Goal: Find specific page/section: Find specific page/section

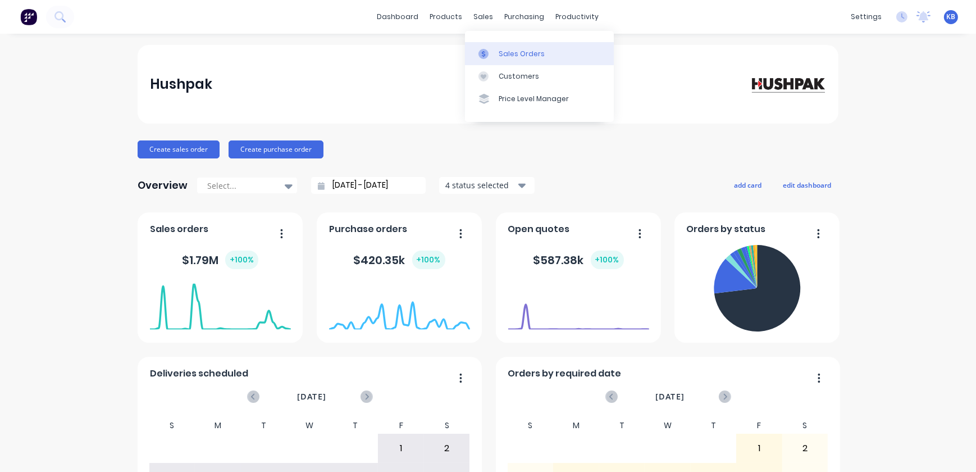
click at [485, 47] on link "Sales Orders" at bounding box center [539, 53] width 149 height 22
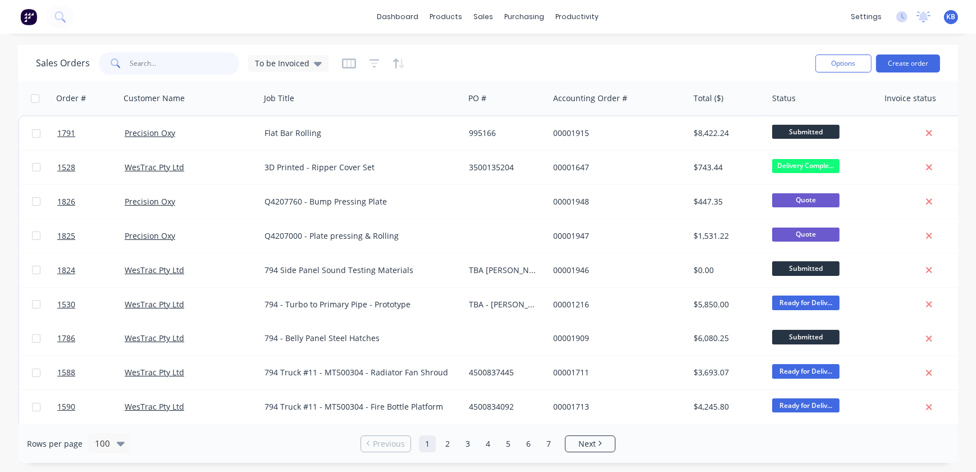
click at [157, 66] on input "text" at bounding box center [184, 63] width 109 height 22
click at [171, 56] on input "text" at bounding box center [184, 63] width 109 height 22
click at [171, 67] on input "text" at bounding box center [184, 63] width 109 height 22
click at [290, 66] on span "To be Invoiced" at bounding box center [282, 63] width 54 height 12
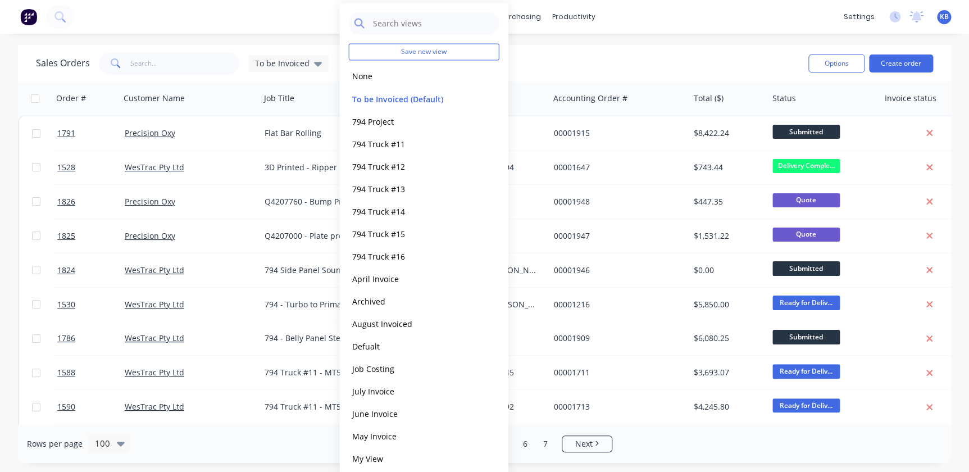
click at [382, 74] on button "None" at bounding box center [413, 76] width 128 height 13
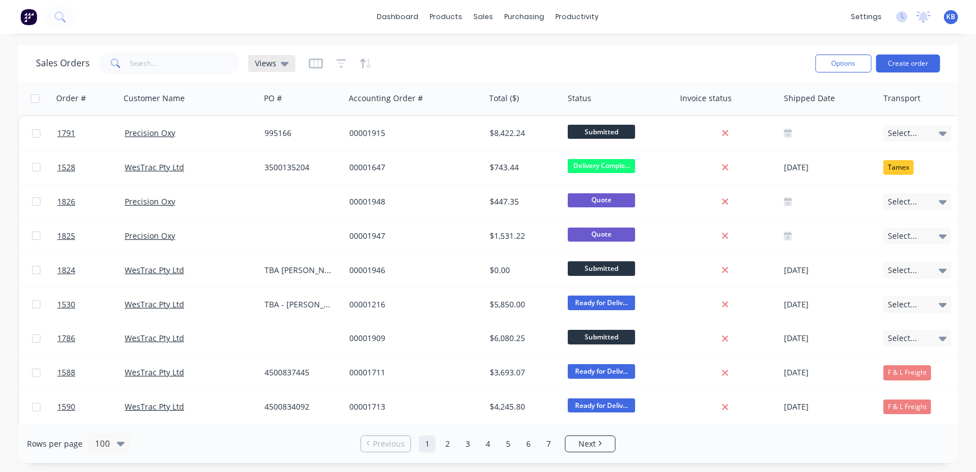
click at [252, 61] on div "Views" at bounding box center [271, 63] width 47 height 17
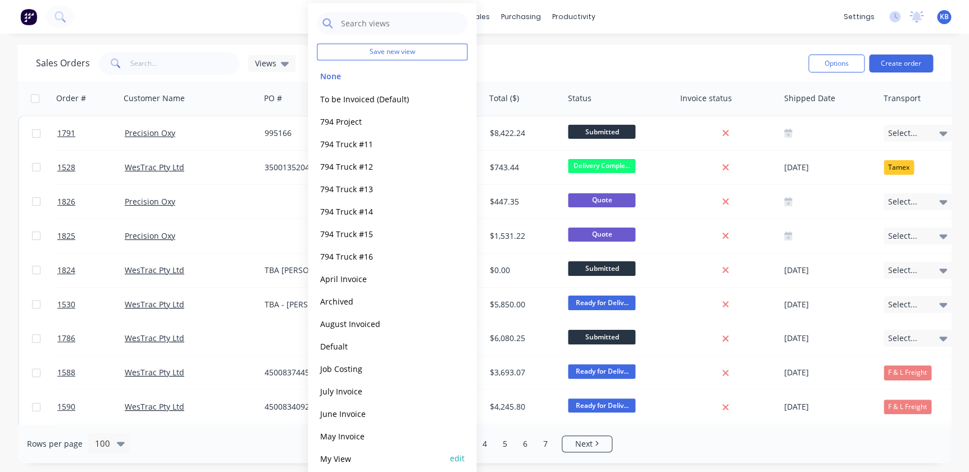
click at [455, 460] on button "edit" at bounding box center [457, 458] width 15 height 12
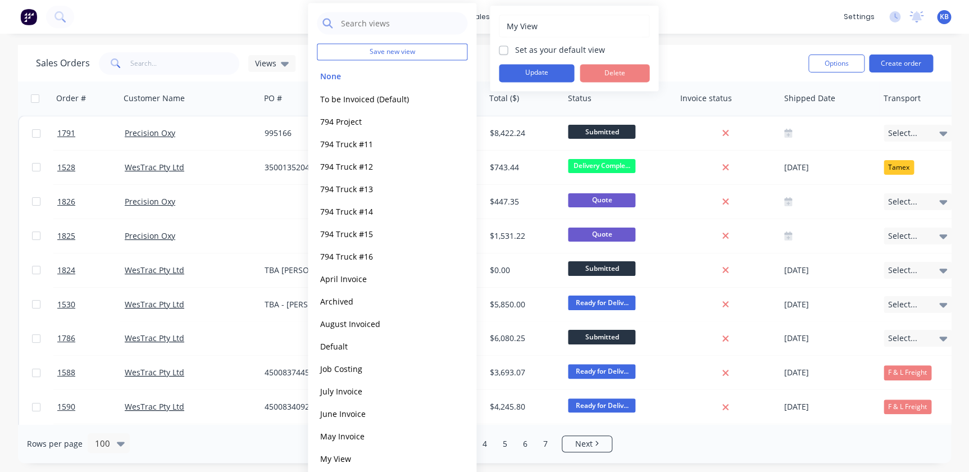
drag, startPoint x: 518, startPoint y: 47, endPoint x: 510, endPoint y: 50, distance: 8.6
click at [517, 48] on label "Set as your default view" at bounding box center [559, 50] width 90 height 12
click at [508, 48] on input "Set as your default view" at bounding box center [503, 49] width 9 height 11
checkbox input "true"
click at [509, 67] on button "Update" at bounding box center [536, 73] width 75 height 18
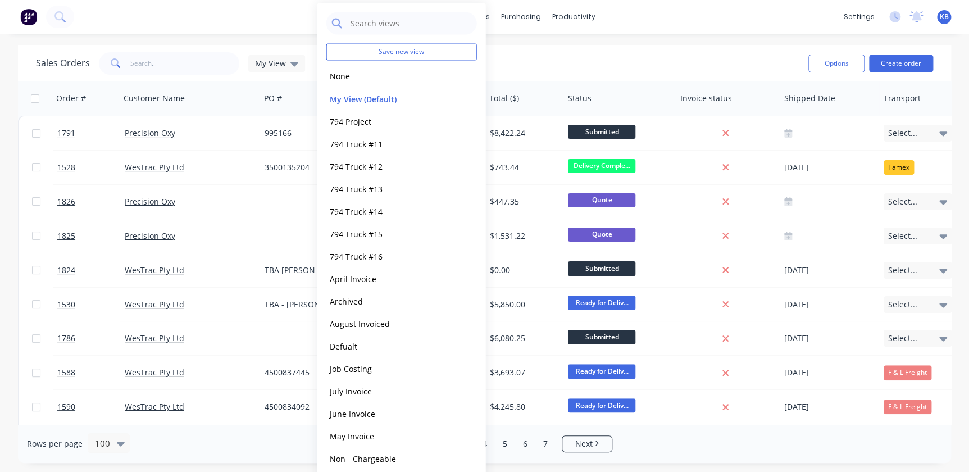
click at [160, 52] on div "Sales Orders My View" at bounding box center [417, 63] width 763 height 28
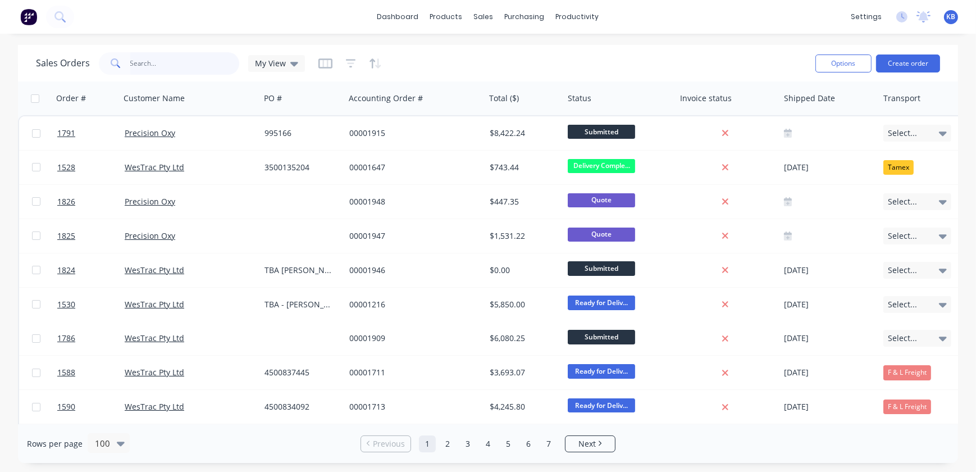
click at [163, 58] on input "text" at bounding box center [184, 63] width 109 height 22
paste input "3500137049"
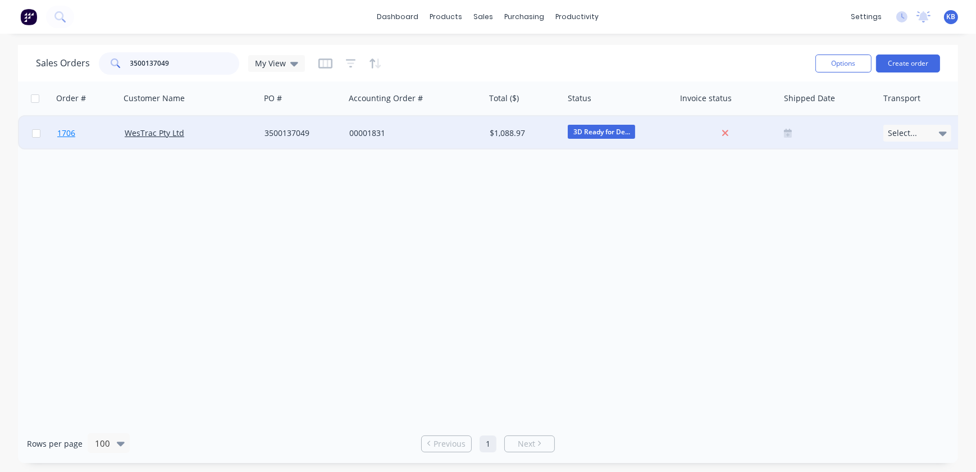
type input "3500137049"
click at [74, 131] on span "1706" at bounding box center [66, 132] width 18 height 11
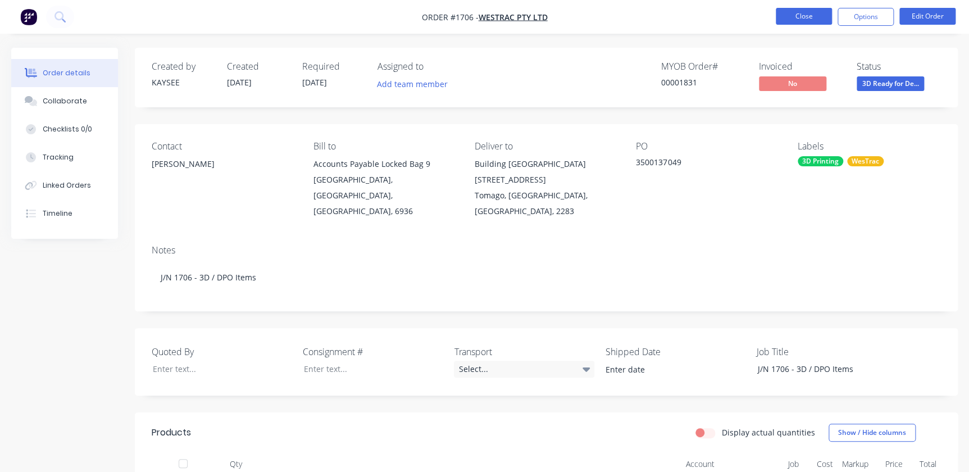
click at [797, 11] on button "Close" at bounding box center [803, 16] width 56 height 17
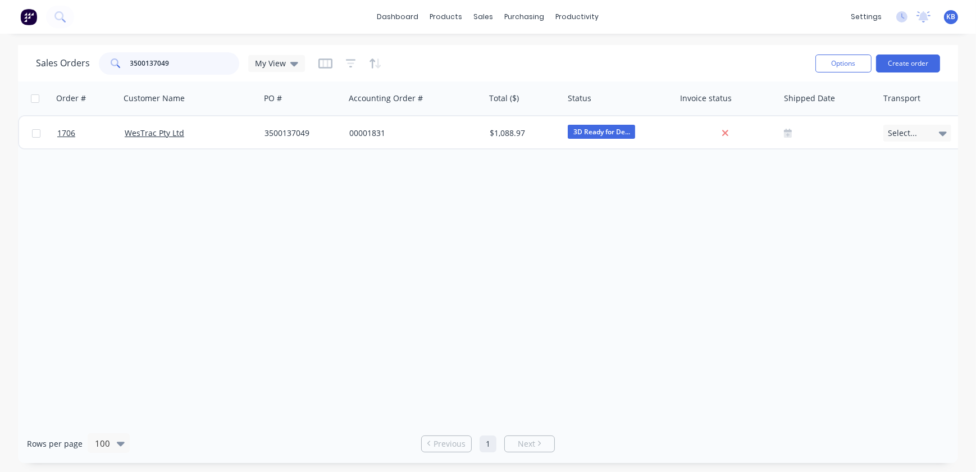
drag, startPoint x: 220, startPoint y: 56, endPoint x: -21, endPoint y: 38, distance: 241.6
click at [0, 38] on html "dashboard products sales purchasing productivity dashboard products Product Cat…" at bounding box center [488, 236] width 976 height 472
paste input "693"
click at [163, 61] on input "3500137693" at bounding box center [184, 63] width 109 height 22
click at [164, 61] on input "3500137693" at bounding box center [184, 63] width 109 height 22
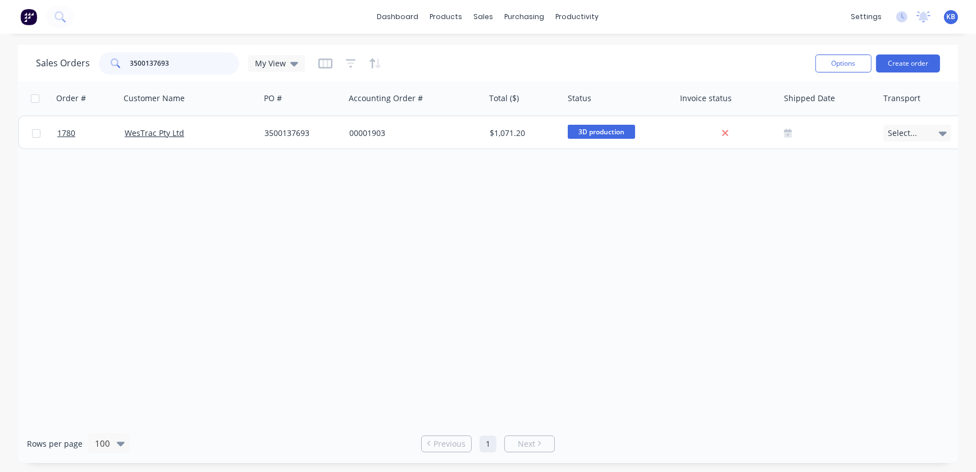
drag, startPoint x: 179, startPoint y: 63, endPoint x: 92, endPoint y: 53, distance: 87.7
click at [92, 53] on div "Sales Orders 3500137693 My View" at bounding box center [170, 63] width 269 height 22
paste input "789"
type input "3500137789"
drag, startPoint x: 314, startPoint y: 274, endPoint x: 314, endPoint y: 267, distance: 6.7
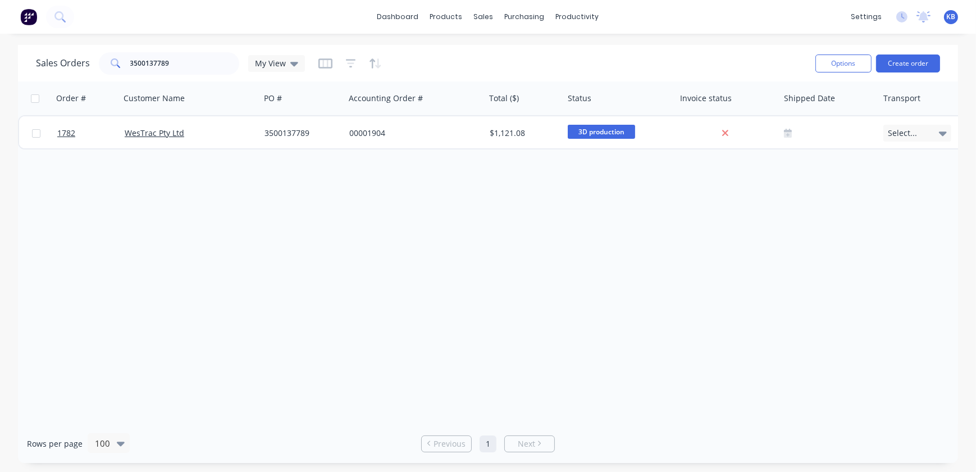
click at [314, 274] on div "Order # Customer Name PO # Accounting Order # Total ($) Status Invoice status S…" at bounding box center [488, 252] width 940 height 342
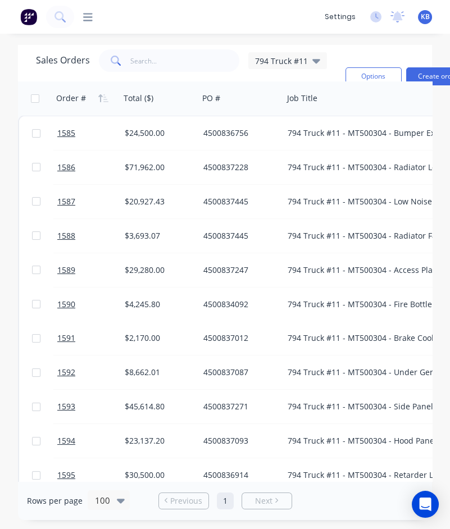
scroll to position [255, 0]
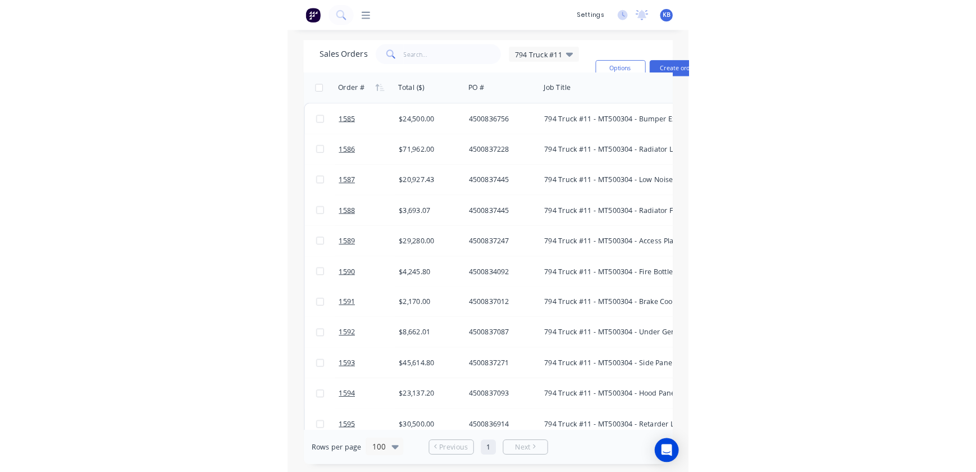
scroll to position [255, 0]
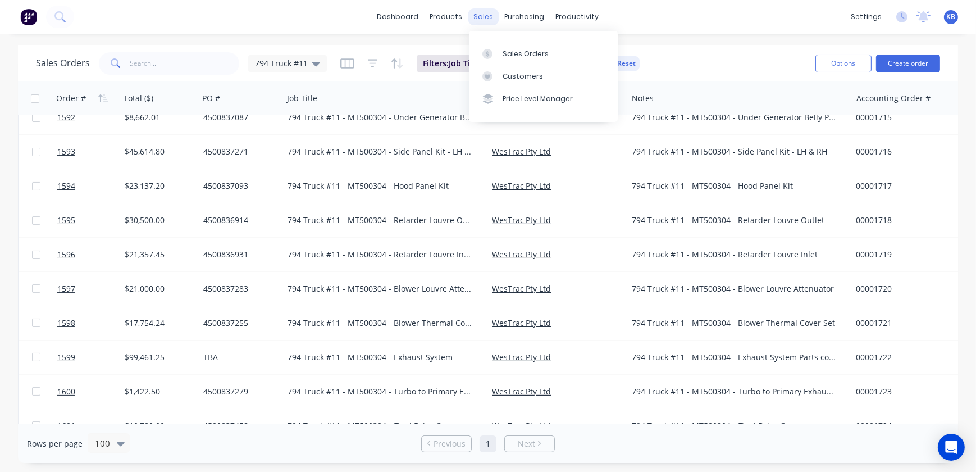
click at [449, 18] on div "sales" at bounding box center [483, 16] width 31 height 17
click at [449, 49] on div "Sales Orders" at bounding box center [525, 54] width 46 height 10
click at [319, 66] on div "794 Truck #11" at bounding box center [287, 63] width 79 height 17
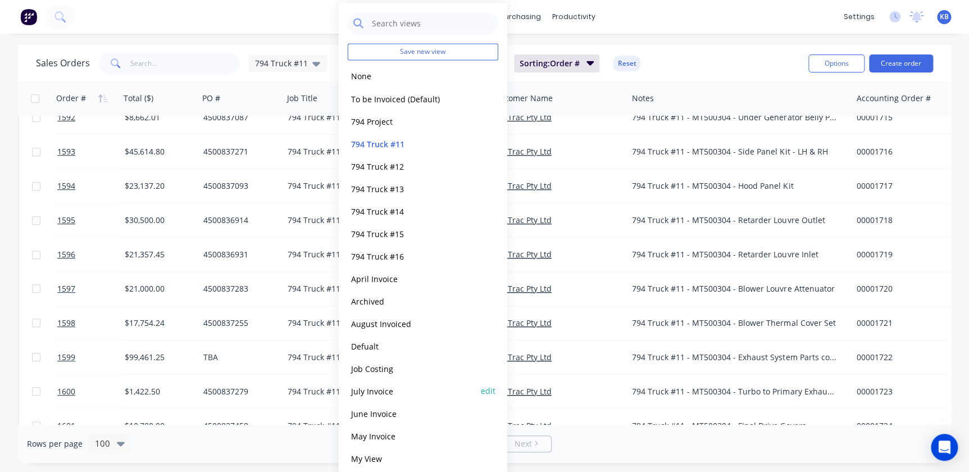
click at [383, 399] on div "July Invoice edit" at bounding box center [423, 390] width 150 height 22
click at [375, 397] on div "July Invoice edit" at bounding box center [423, 390] width 150 height 22
click at [371, 391] on button "July Invoice" at bounding box center [412, 390] width 128 height 13
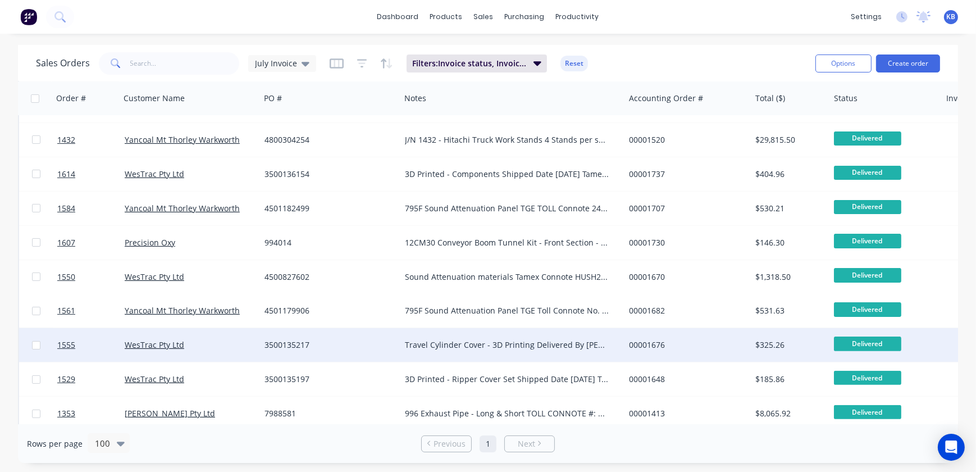
scroll to position [408, 0]
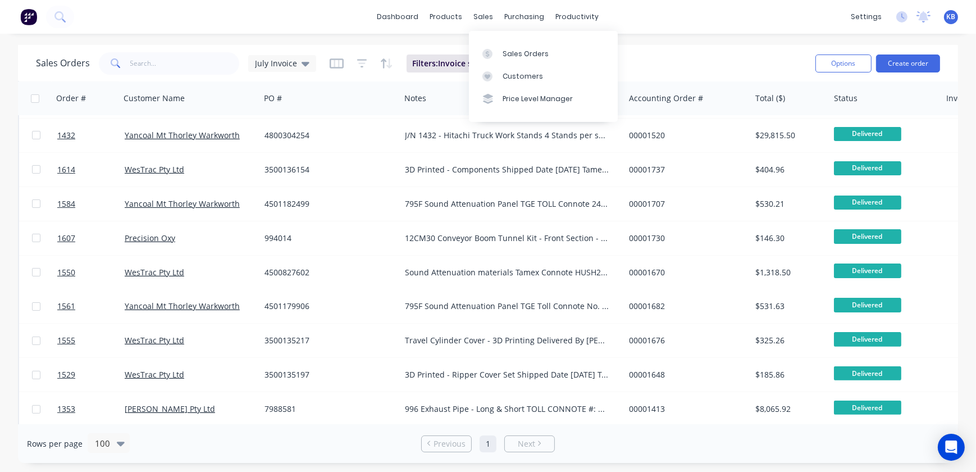
click at [449, 22] on div "sales" at bounding box center [483, 16] width 31 height 17
click at [449, 55] on div "Sales Orders" at bounding box center [525, 54] width 46 height 10
click at [158, 65] on input "text" at bounding box center [184, 63] width 109 height 22
drag, startPoint x: 274, startPoint y: 62, endPoint x: 280, endPoint y: 66, distance: 6.5
click at [275, 62] on span "July Invoice" at bounding box center [276, 63] width 42 height 12
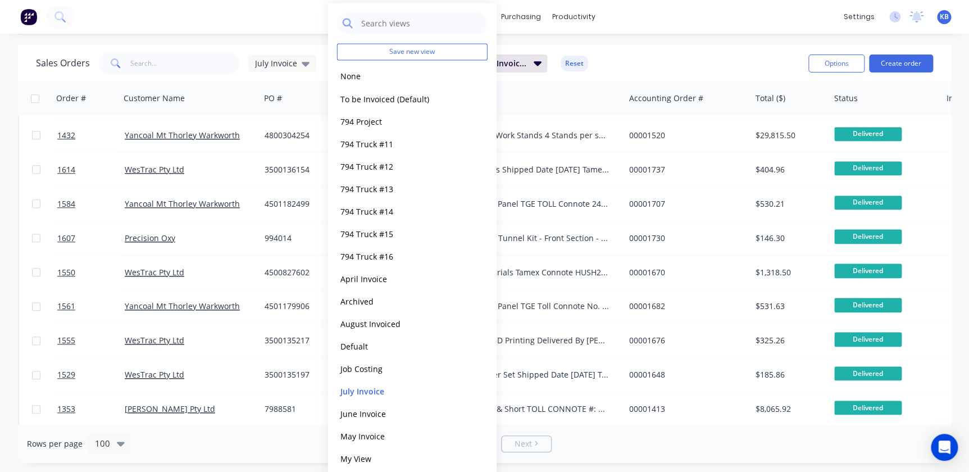
click at [359, 77] on button "None" at bounding box center [401, 76] width 128 height 13
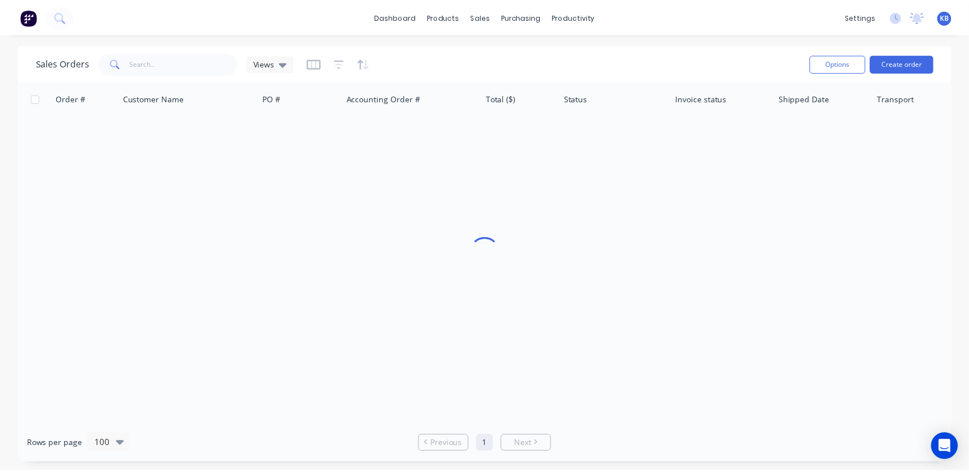
scroll to position [0, 0]
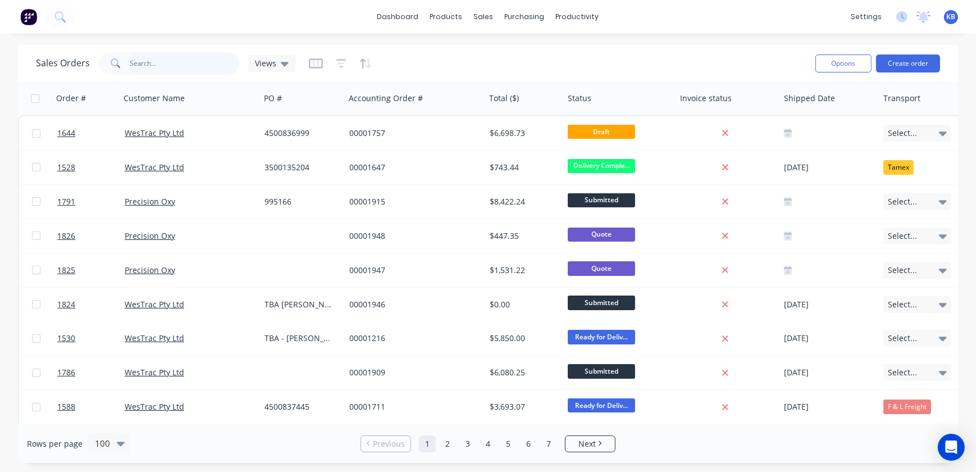
click at [148, 67] on input "text" at bounding box center [184, 63] width 109 height 22
type input "1290"
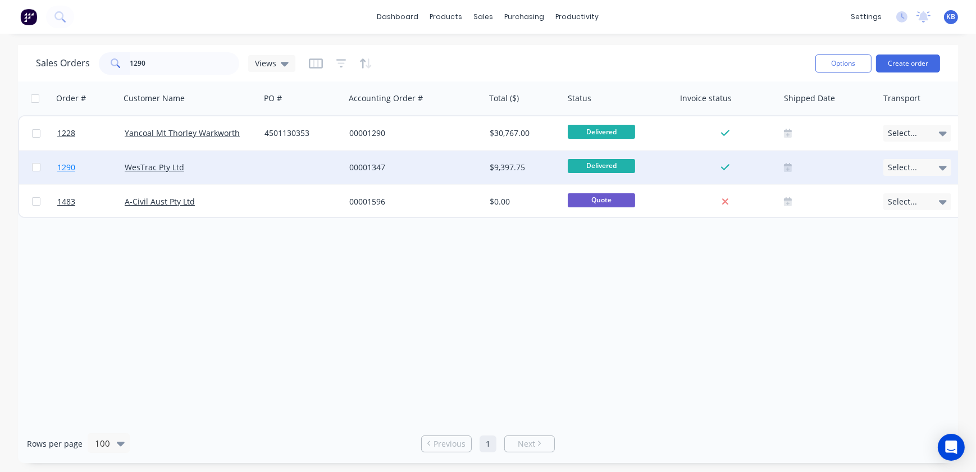
click at [61, 167] on span "1290" at bounding box center [66, 167] width 18 height 11
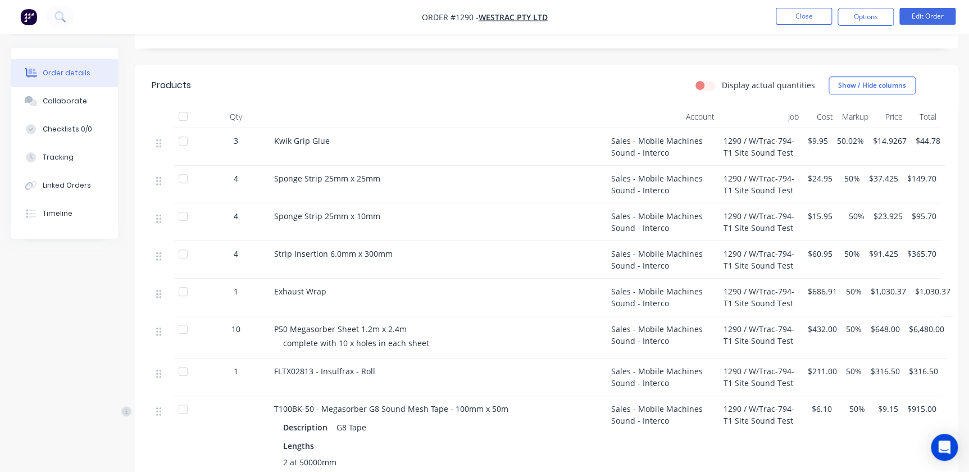
scroll to position [408, 0]
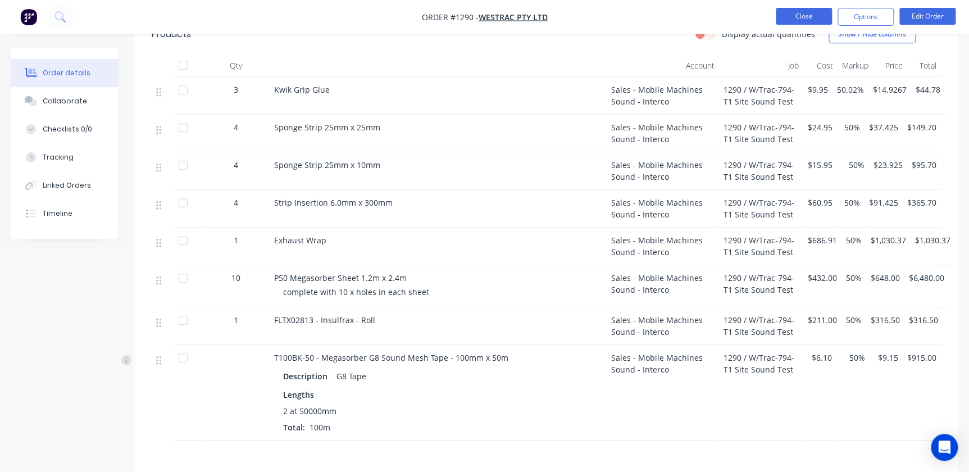
click at [449, 17] on button "Close" at bounding box center [803, 16] width 56 height 17
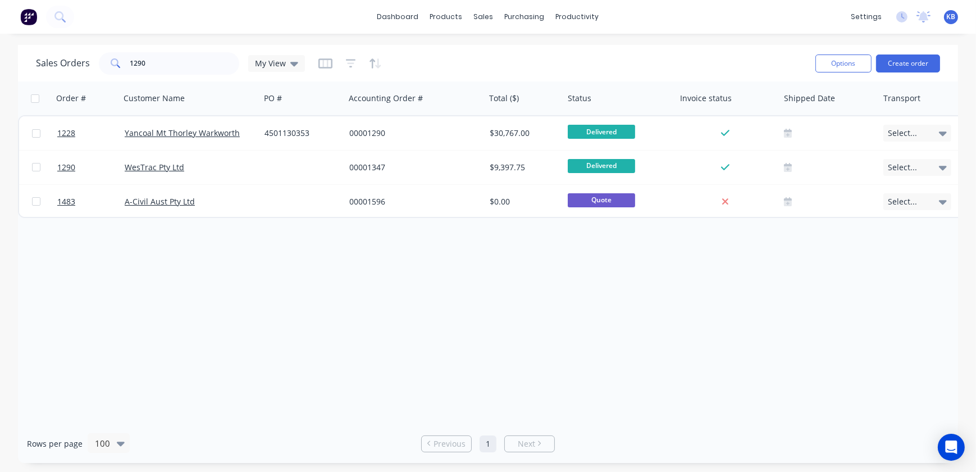
click at [449, 303] on div "Order # Customer Name PO # Accounting Order # Total ($) Status Invoice status S…" at bounding box center [488, 252] width 940 height 342
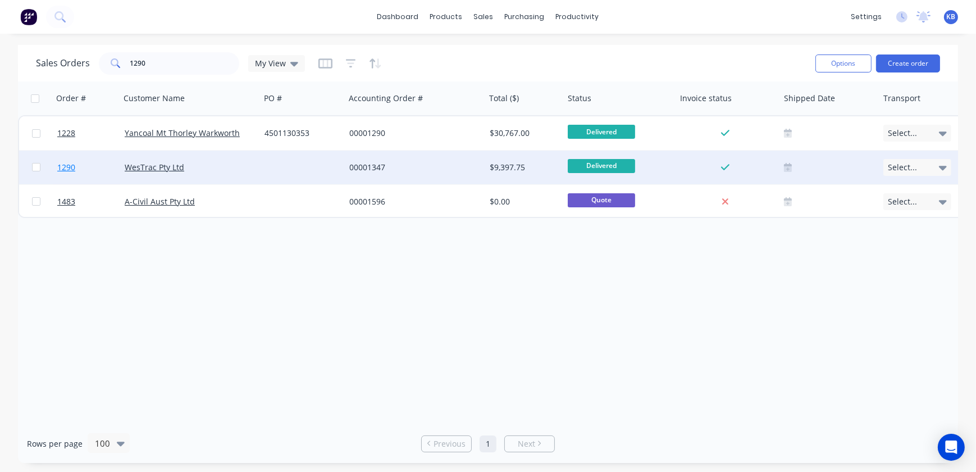
click at [75, 159] on link "1290" at bounding box center [90, 167] width 67 height 34
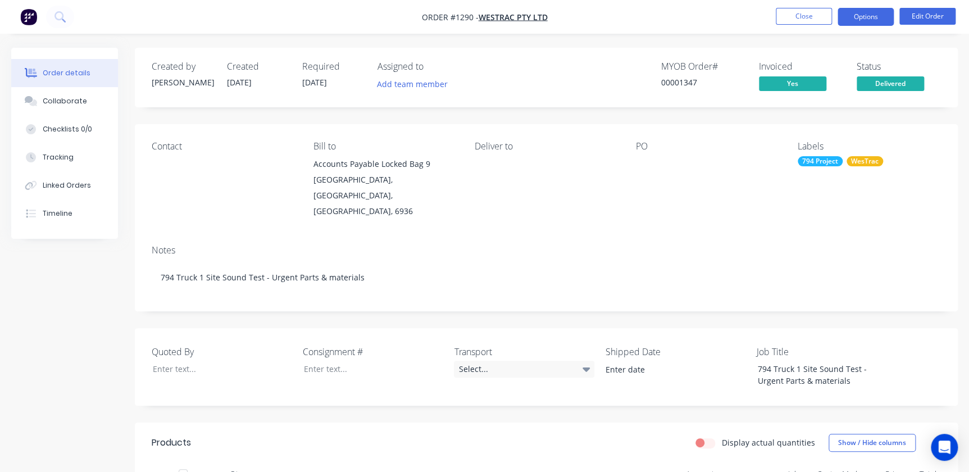
click at [449, 16] on button "Options" at bounding box center [865, 17] width 56 height 18
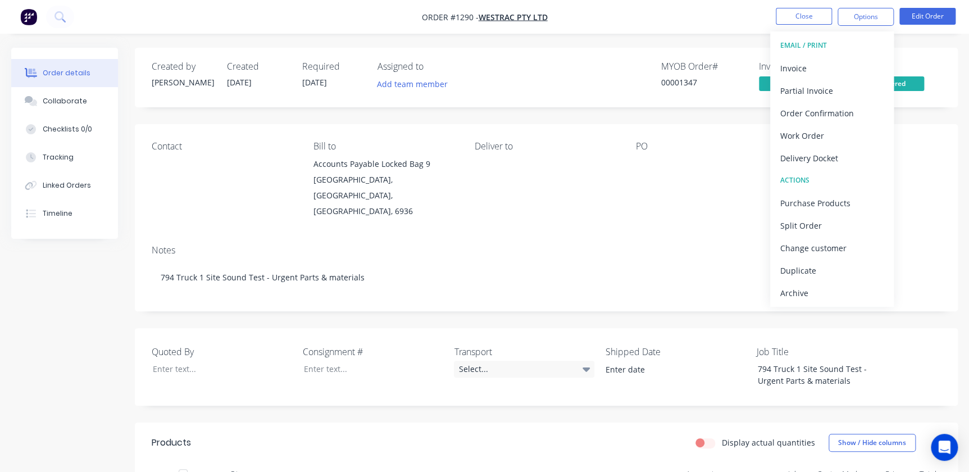
drag, startPoint x: 869, startPoint y: 13, endPoint x: 706, endPoint y: 26, distance: 163.3
click at [449, 26] on nav "Order #1290 - WesTrac Pty Ltd Close Options EMAIL / PRINT Invoice Partial Invoi…" at bounding box center [484, 17] width 969 height 34
